Goal: Task Accomplishment & Management: Manage account settings

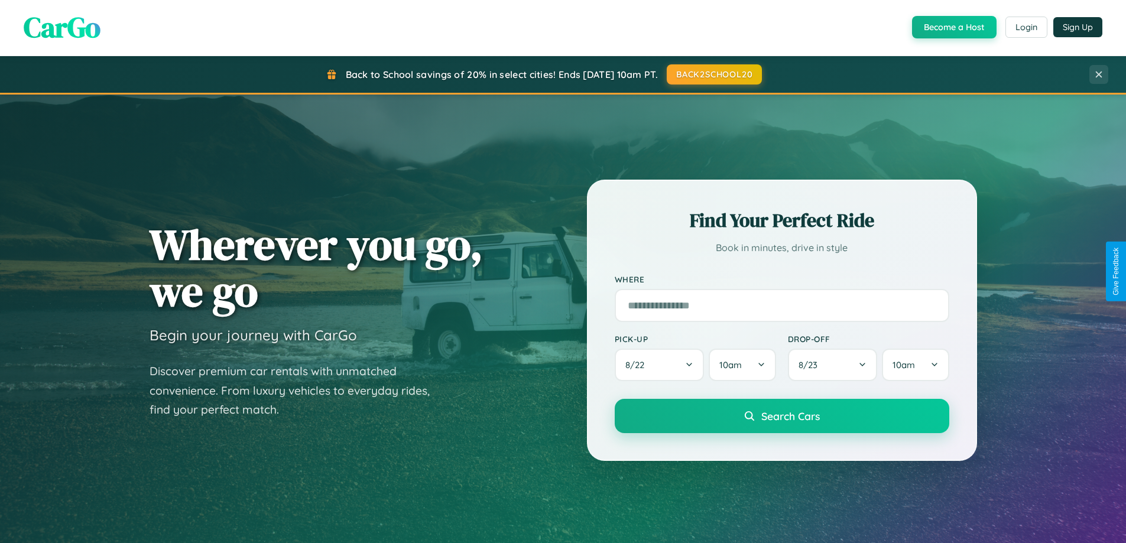
scroll to position [814, 0]
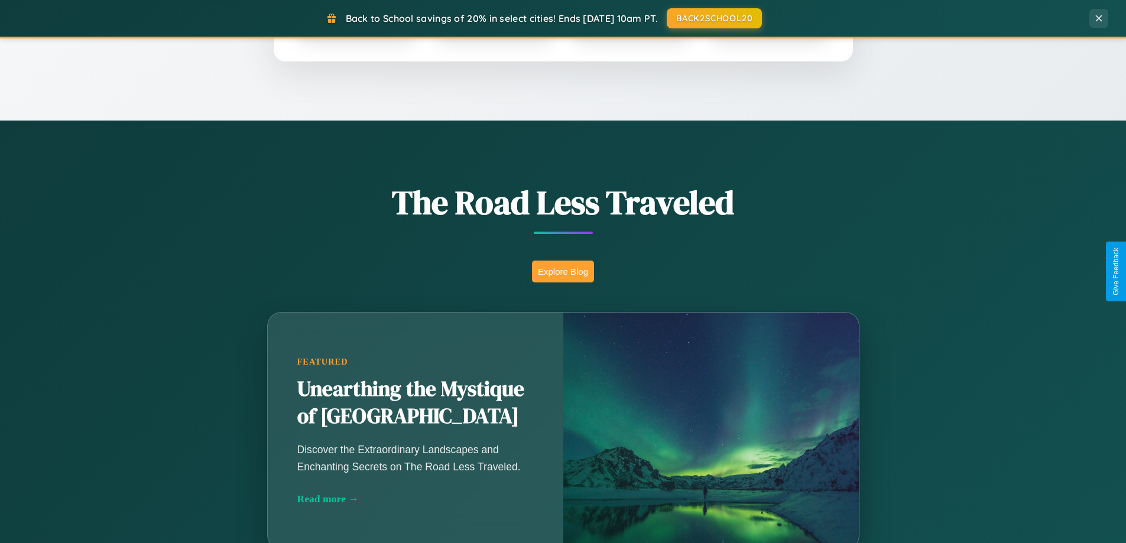
click at [563, 271] on button "Explore Blog" at bounding box center [563, 272] width 62 height 22
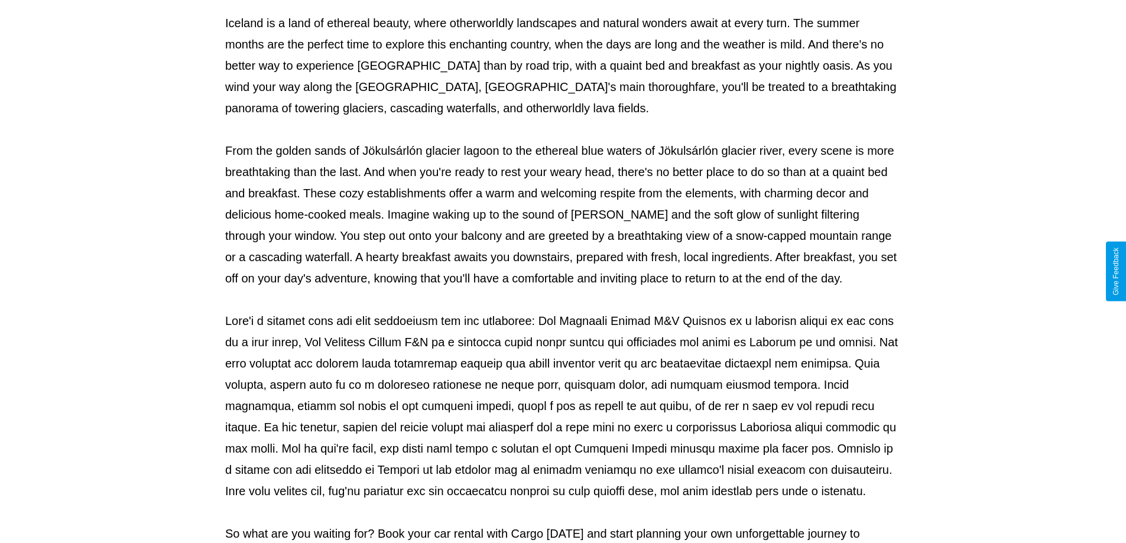
scroll to position [383, 0]
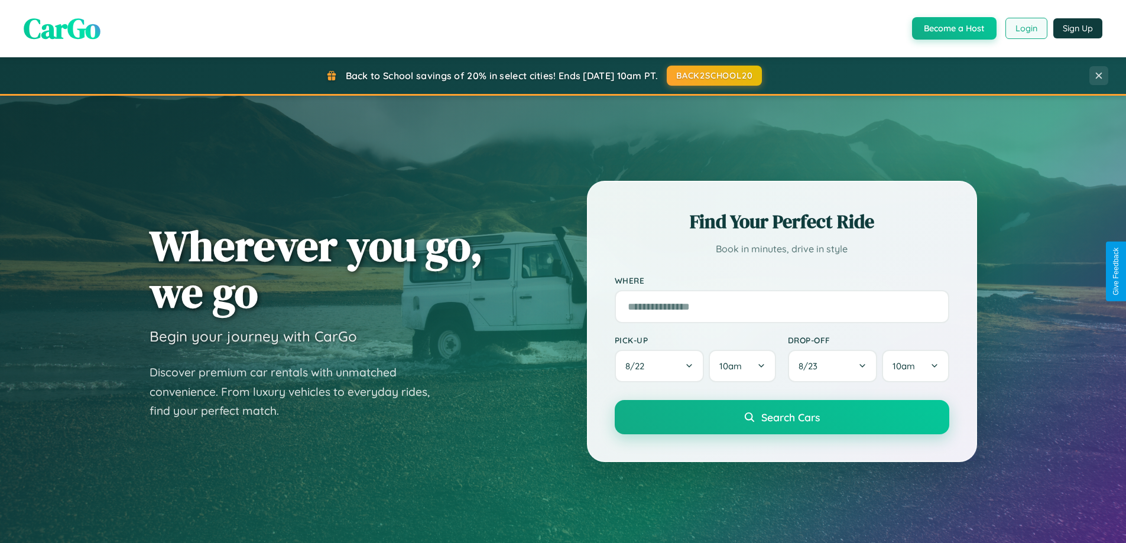
click at [1026, 28] on button "Login" at bounding box center [1027, 28] width 42 height 21
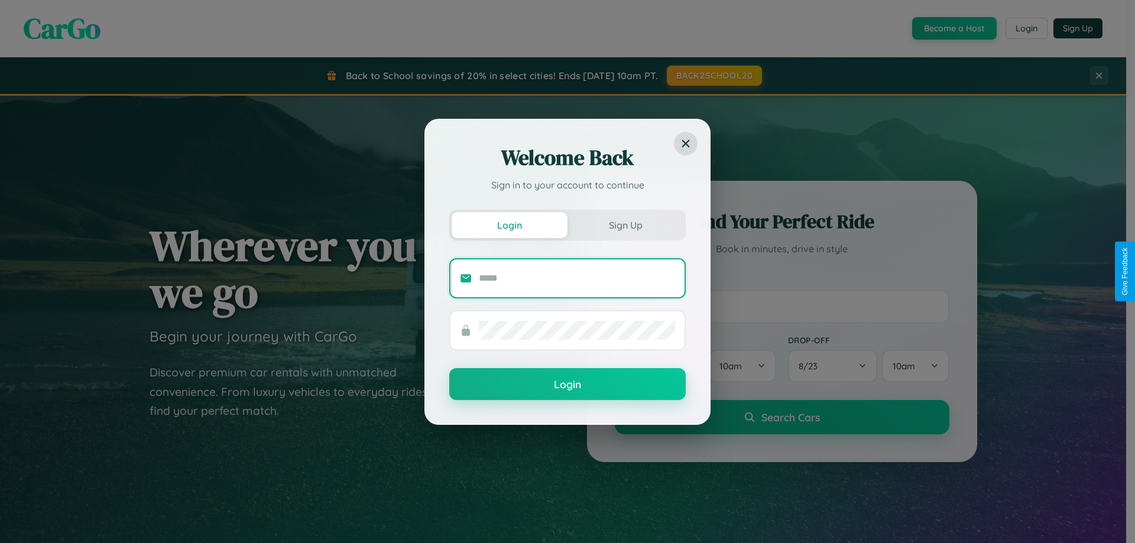
click at [577, 278] on input "text" at bounding box center [577, 278] width 196 height 19
type input "**********"
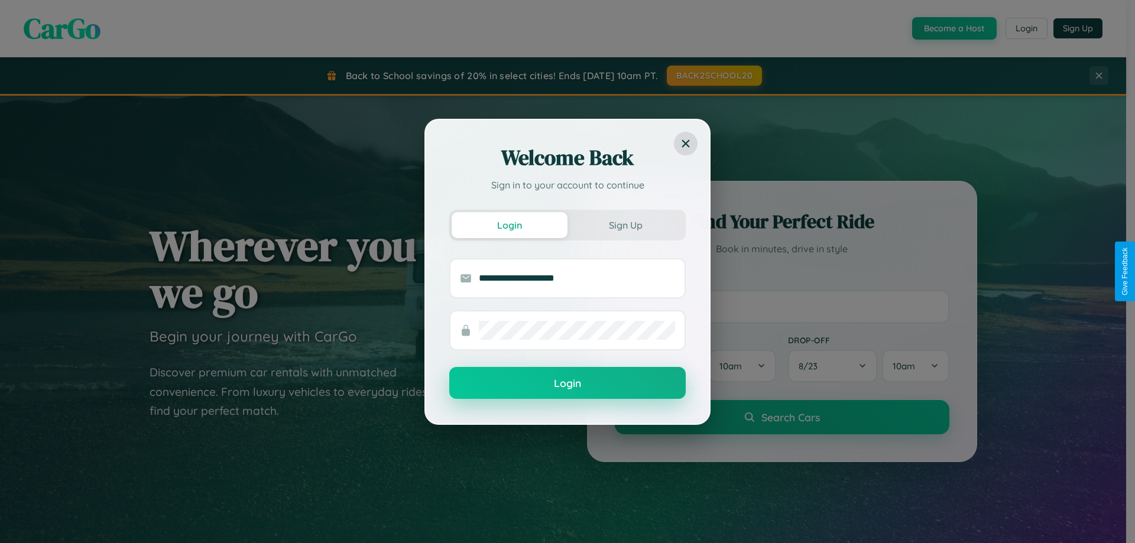
click at [568, 384] on button "Login" at bounding box center [567, 383] width 237 height 32
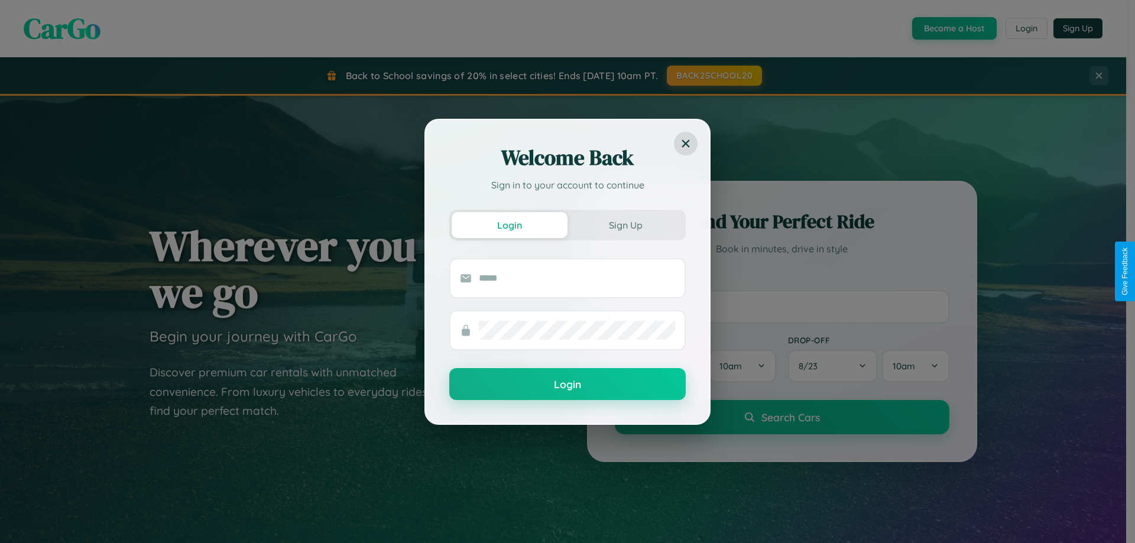
scroll to position [35, 0]
